Goal: Task Accomplishment & Management: Use online tool/utility

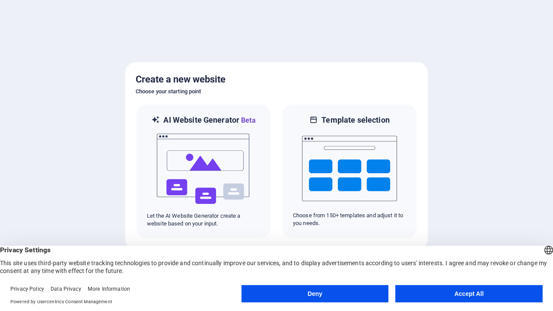
click at [315, 294] on button "Deny" at bounding box center [314, 293] width 147 height 17
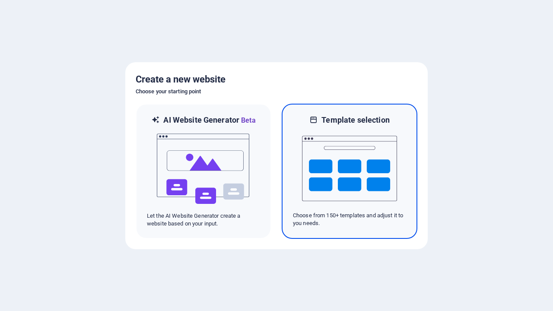
click at [349, 171] on img at bounding box center [349, 168] width 95 height 86
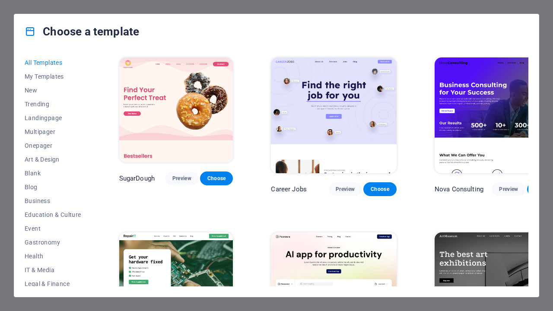
scroll to position [6476, 0]
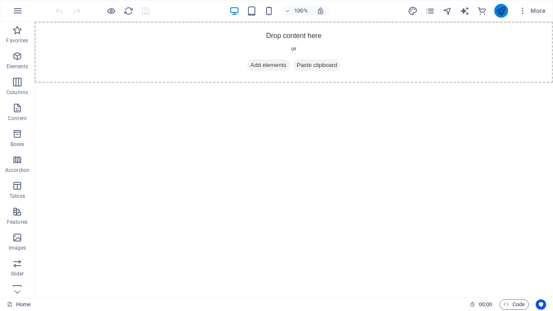
click at [501, 11] on icon "publish" at bounding box center [501, 11] width 10 height 10
